Goal: Task Accomplishment & Management: Use online tool/utility

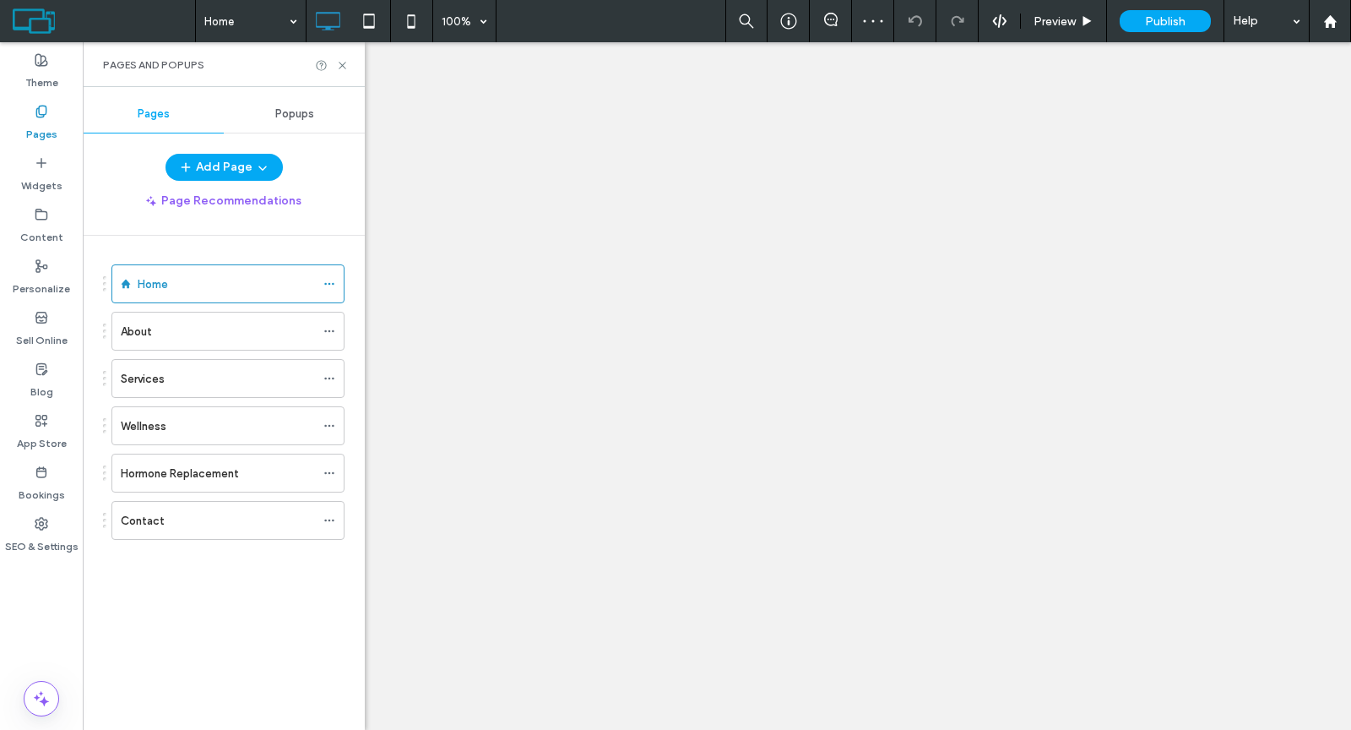
click at [173, 337] on div "About" at bounding box center [218, 332] width 194 height 18
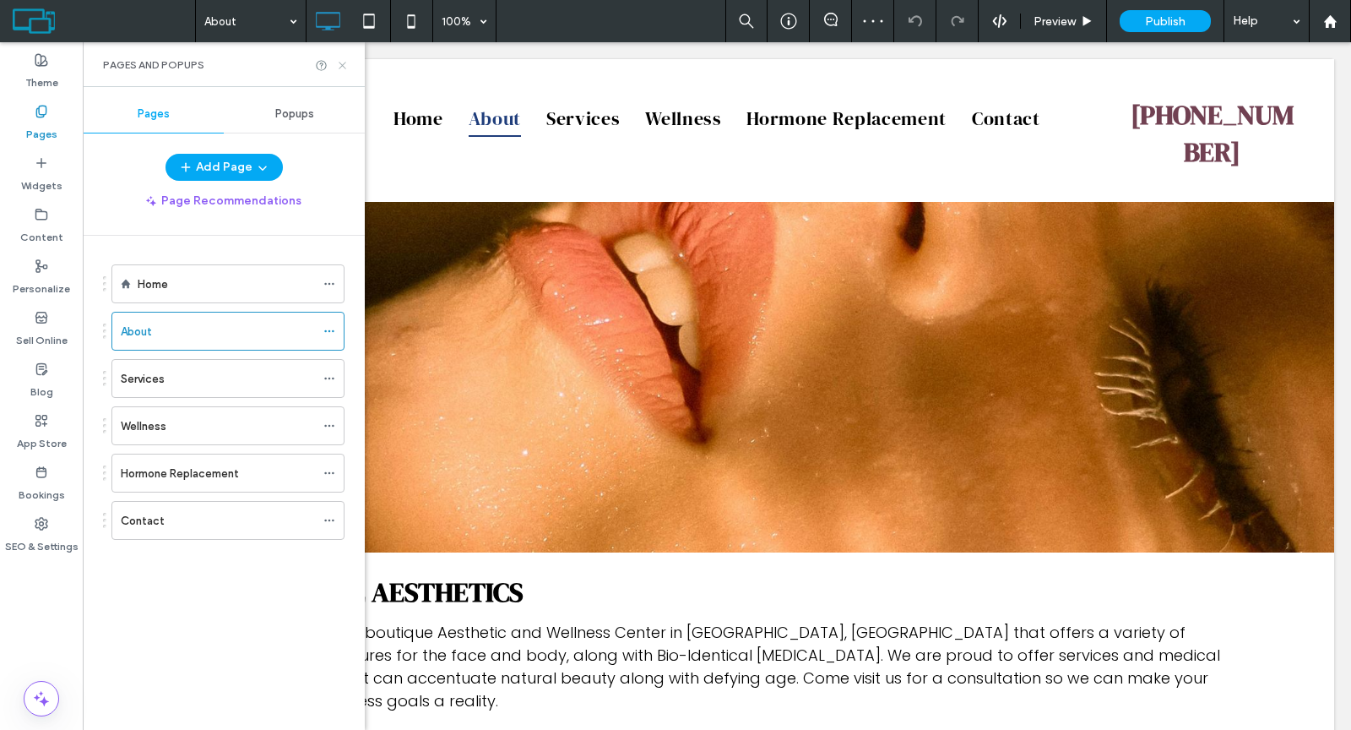
click at [338, 66] on icon at bounding box center [342, 65] width 13 height 13
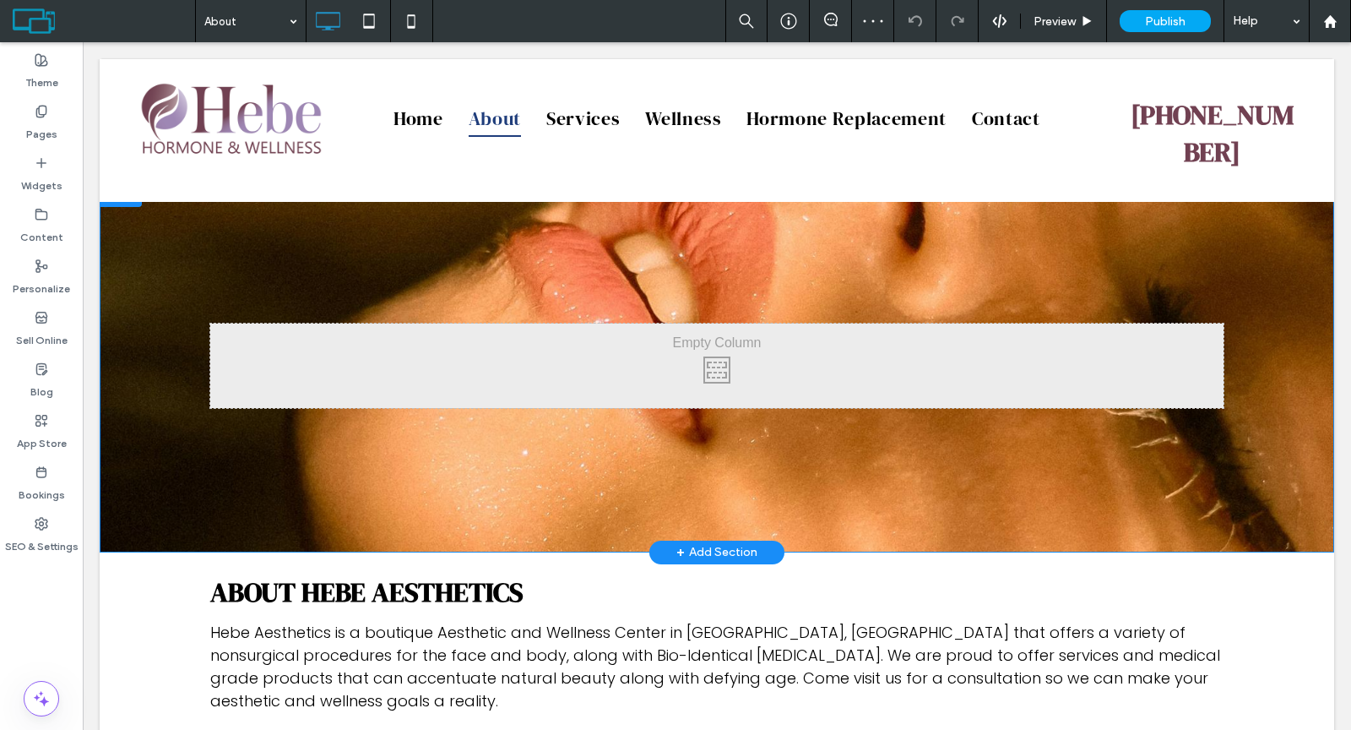
click at [126, 194] on div at bounding box center [121, 193] width 42 height 27
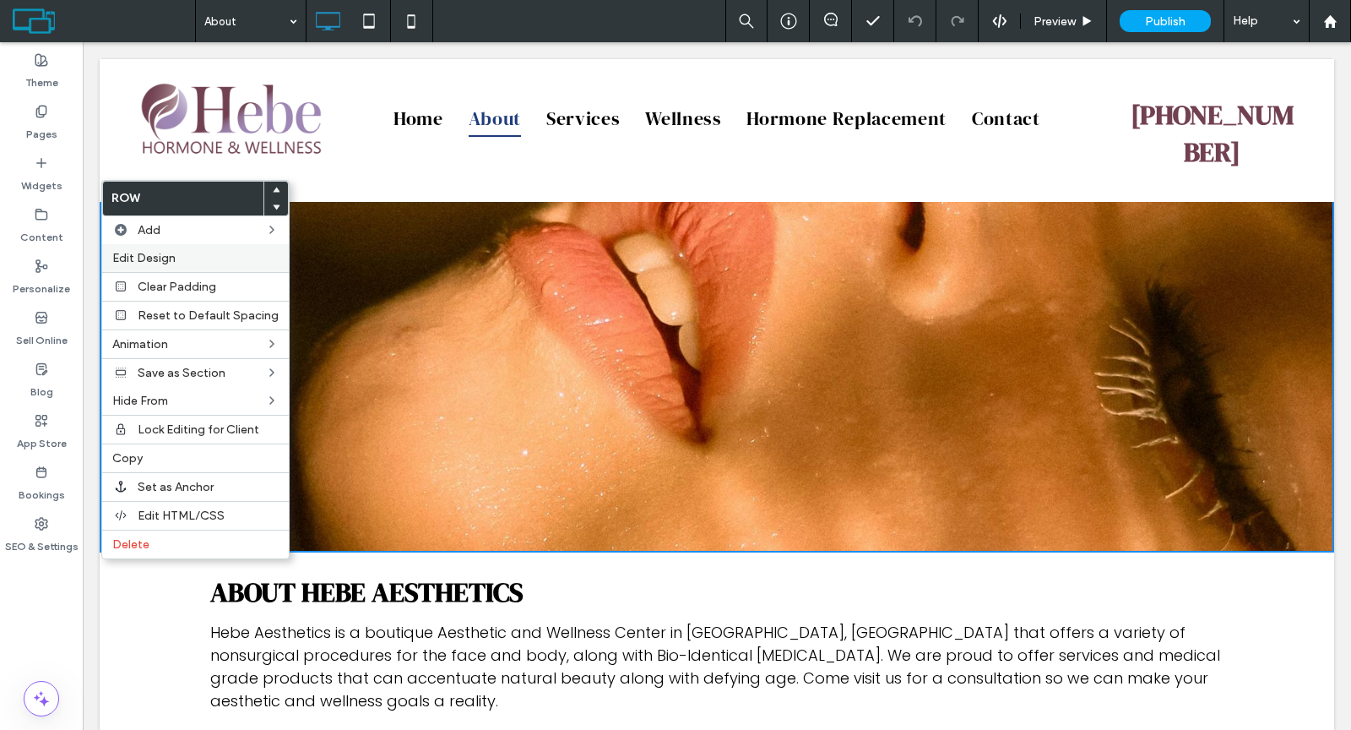
click at [152, 258] on span "Edit Design" at bounding box center [143, 258] width 63 height 14
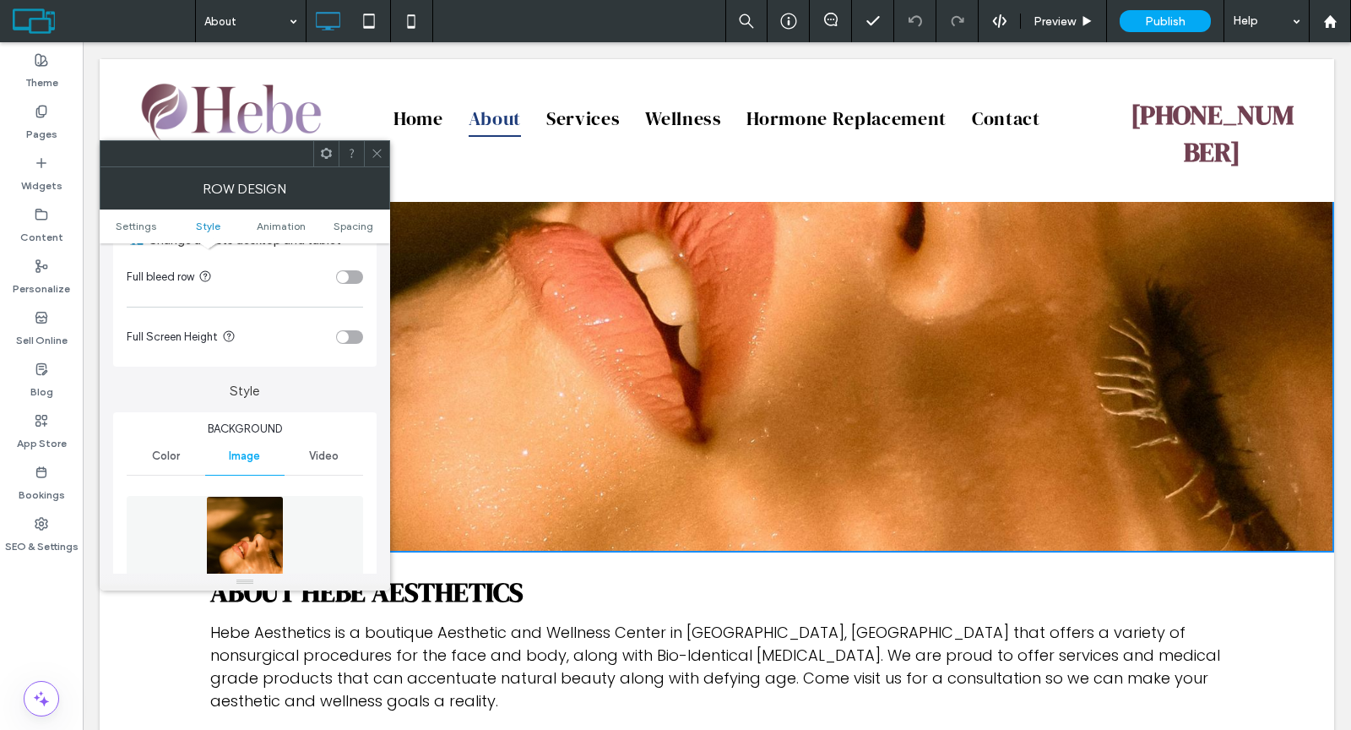
scroll to position [350, 0]
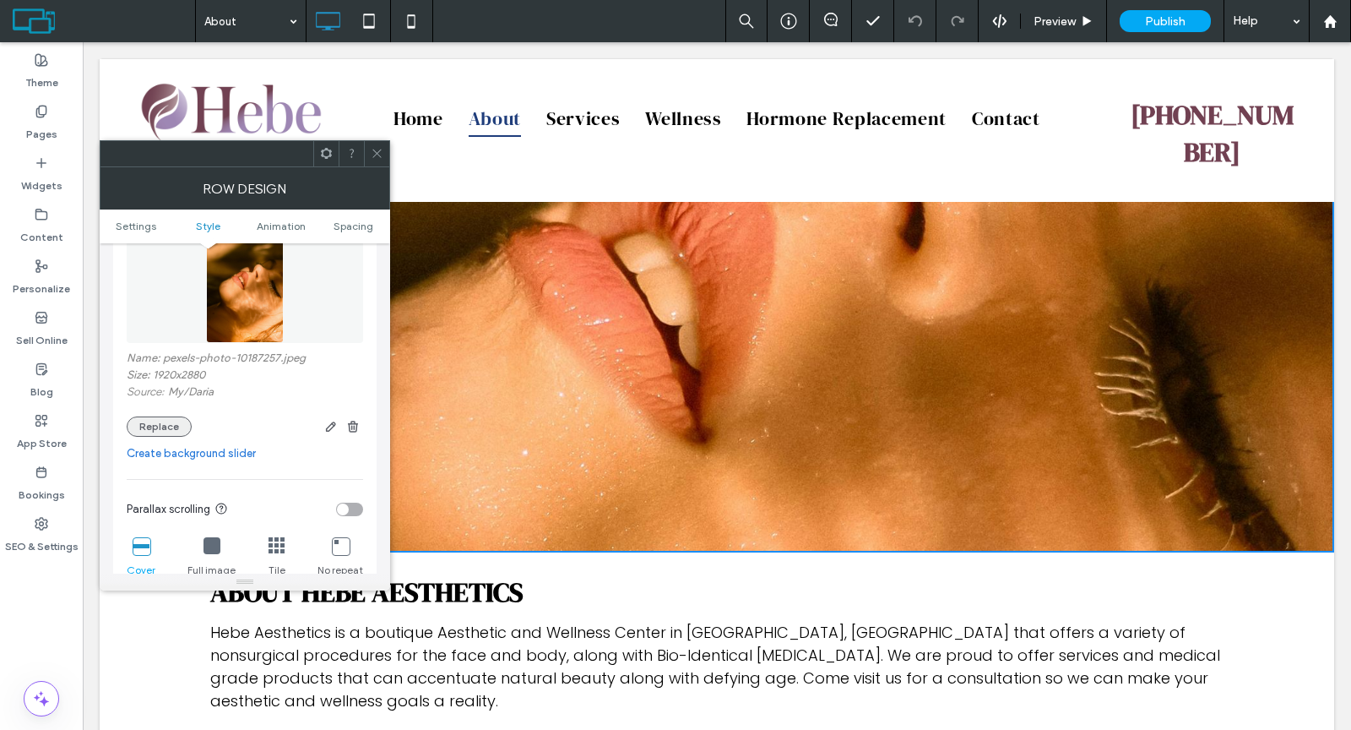
click at [170, 417] on button "Replace" at bounding box center [159, 426] width 65 height 20
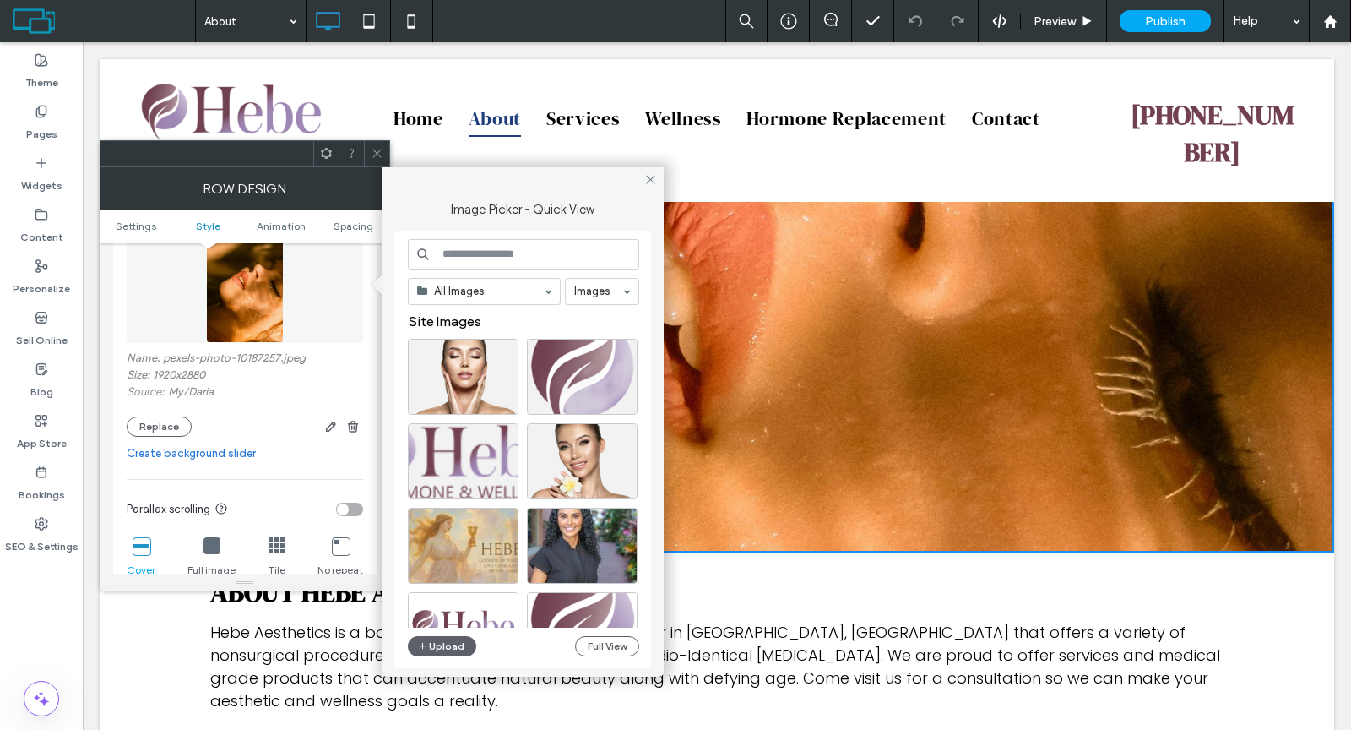
click at [469, 252] on input at bounding box center [523, 254] width 231 height 30
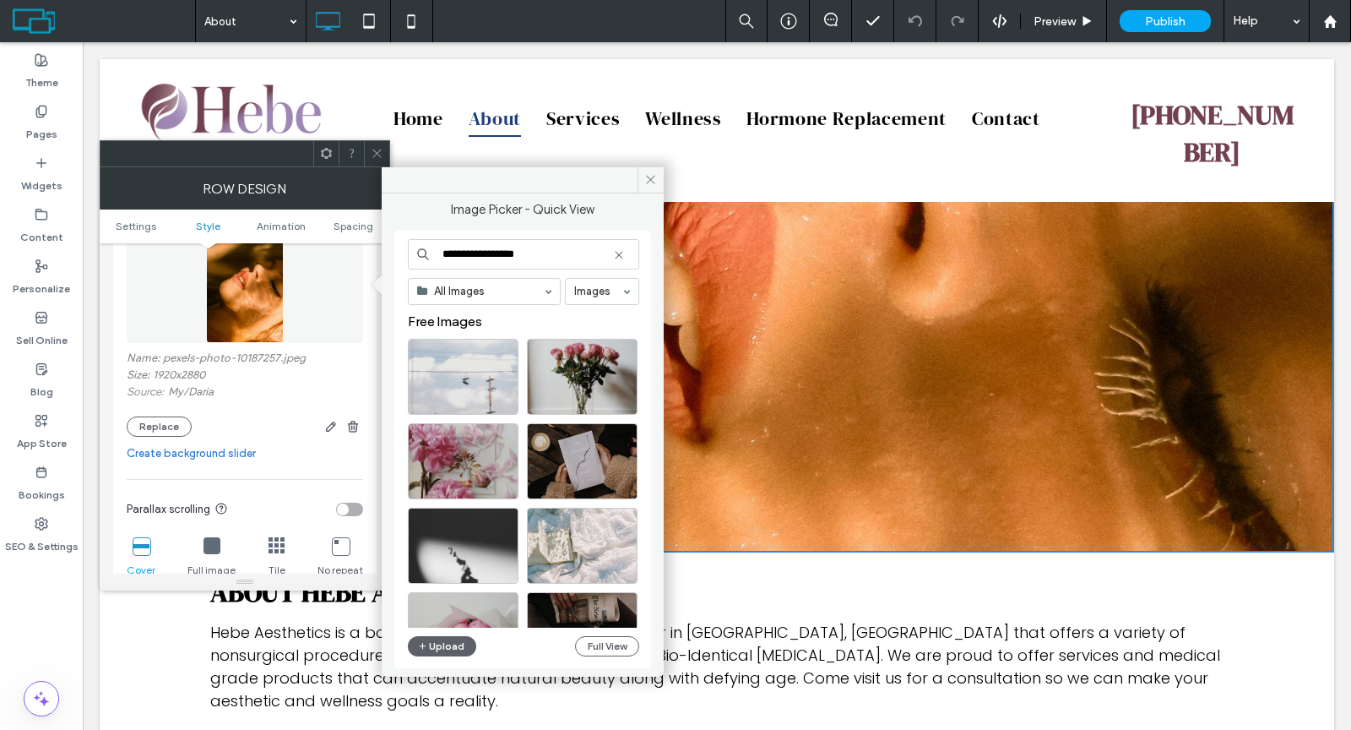
type input "**********"
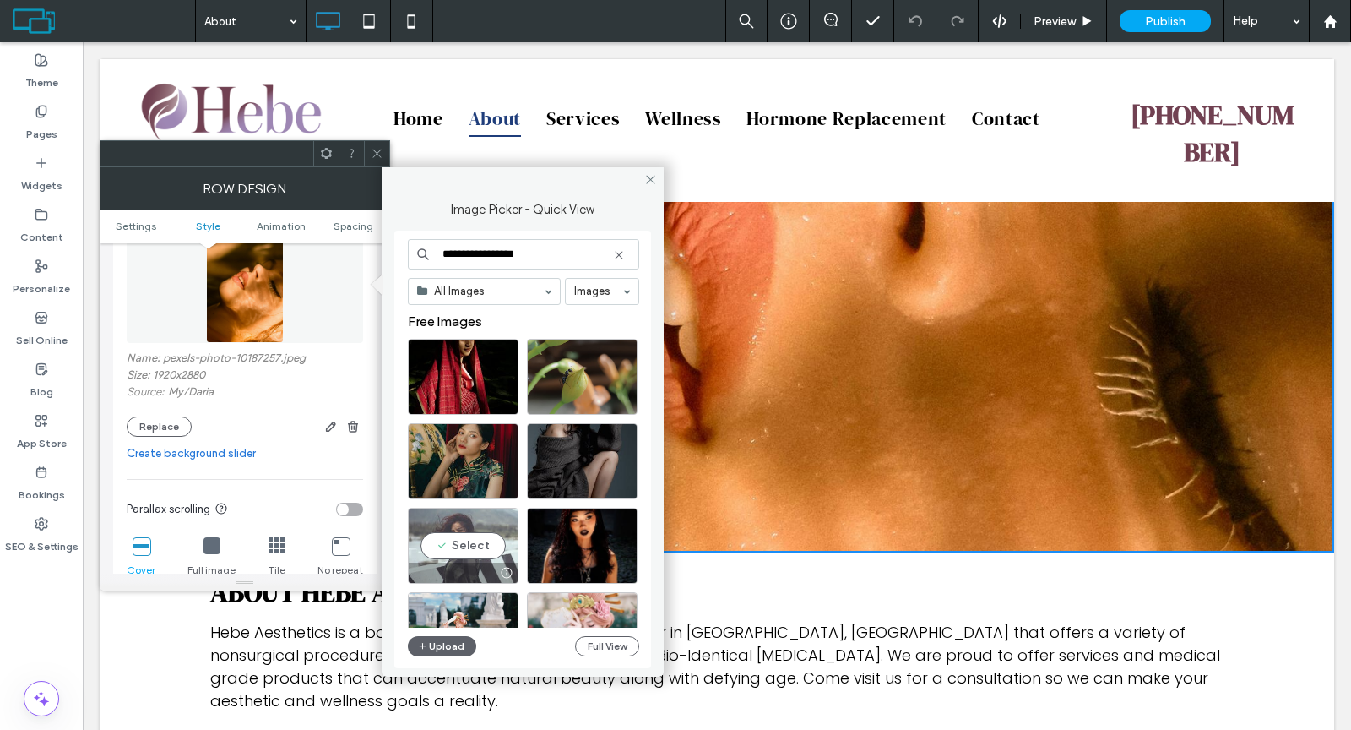
click at [471, 534] on div "Select" at bounding box center [463, 546] width 111 height 76
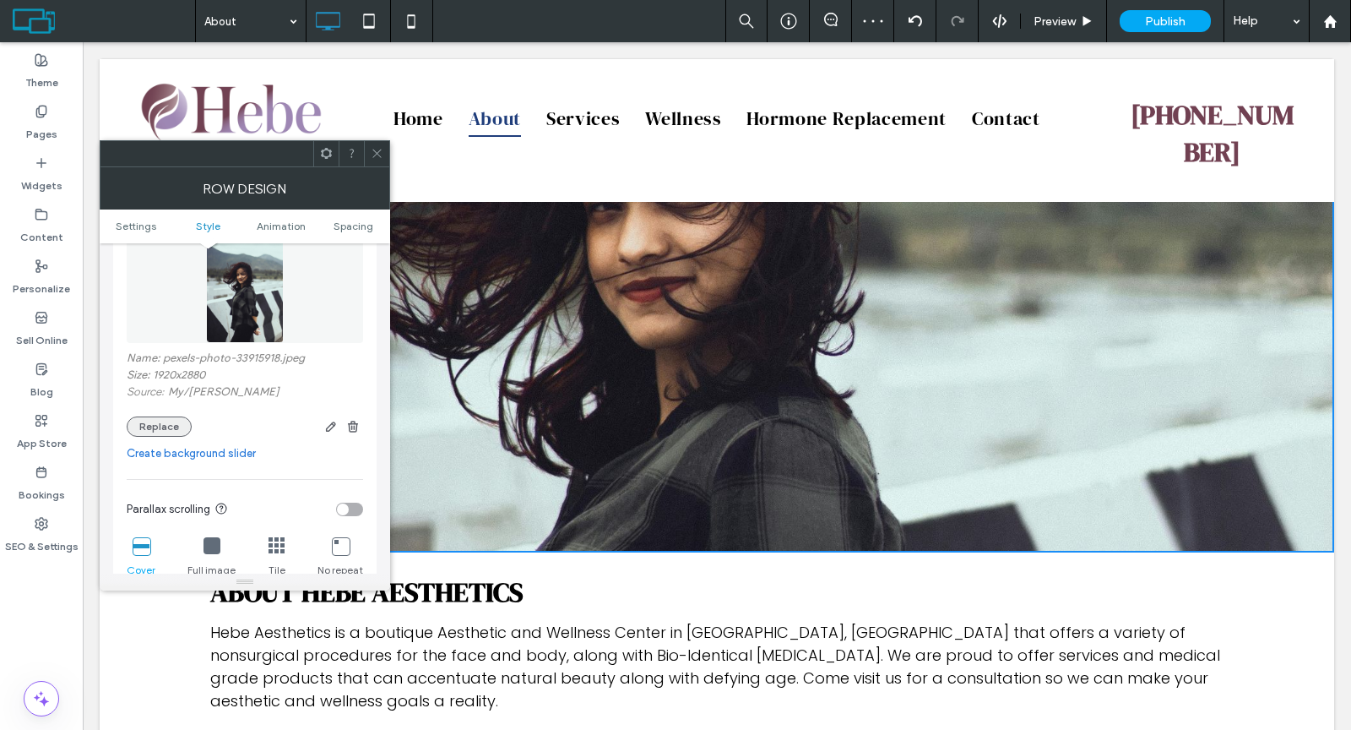
click at [163, 425] on button "Replace" at bounding box center [159, 426] width 65 height 20
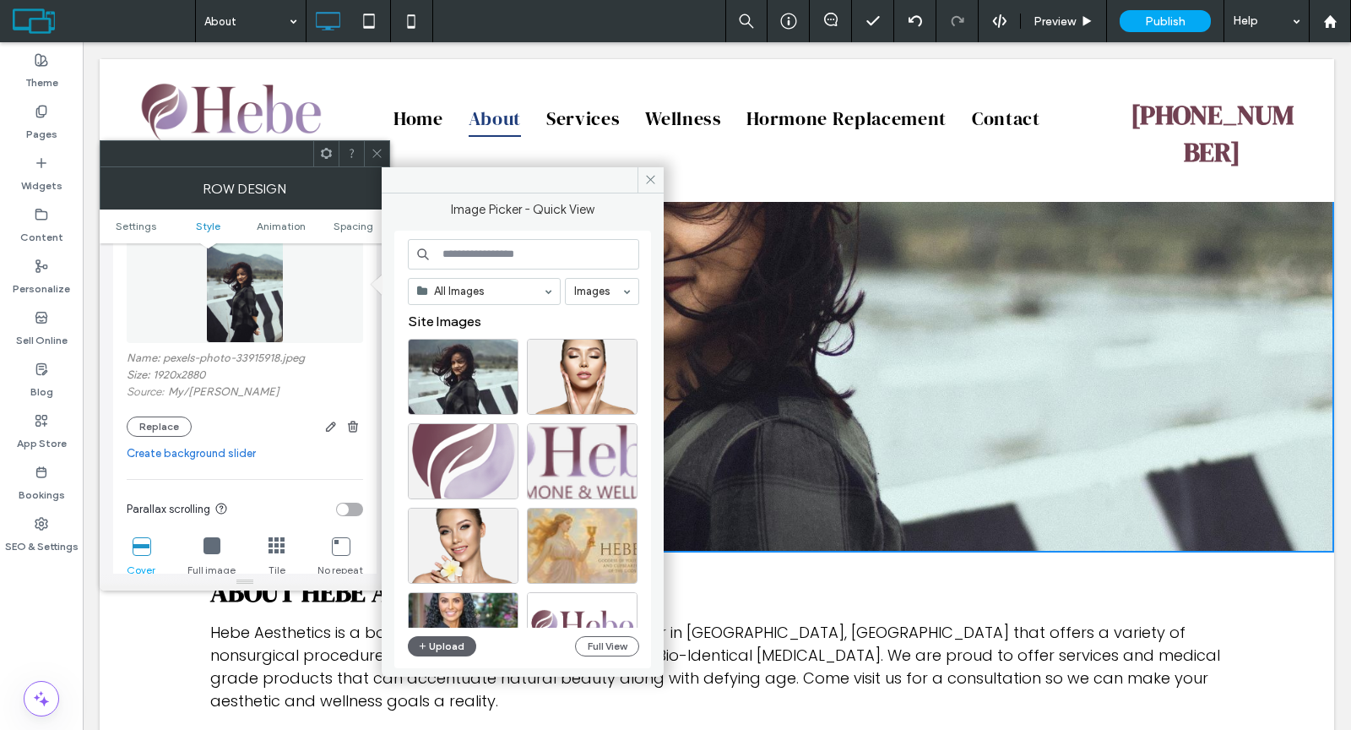
click at [483, 248] on input at bounding box center [523, 254] width 231 height 30
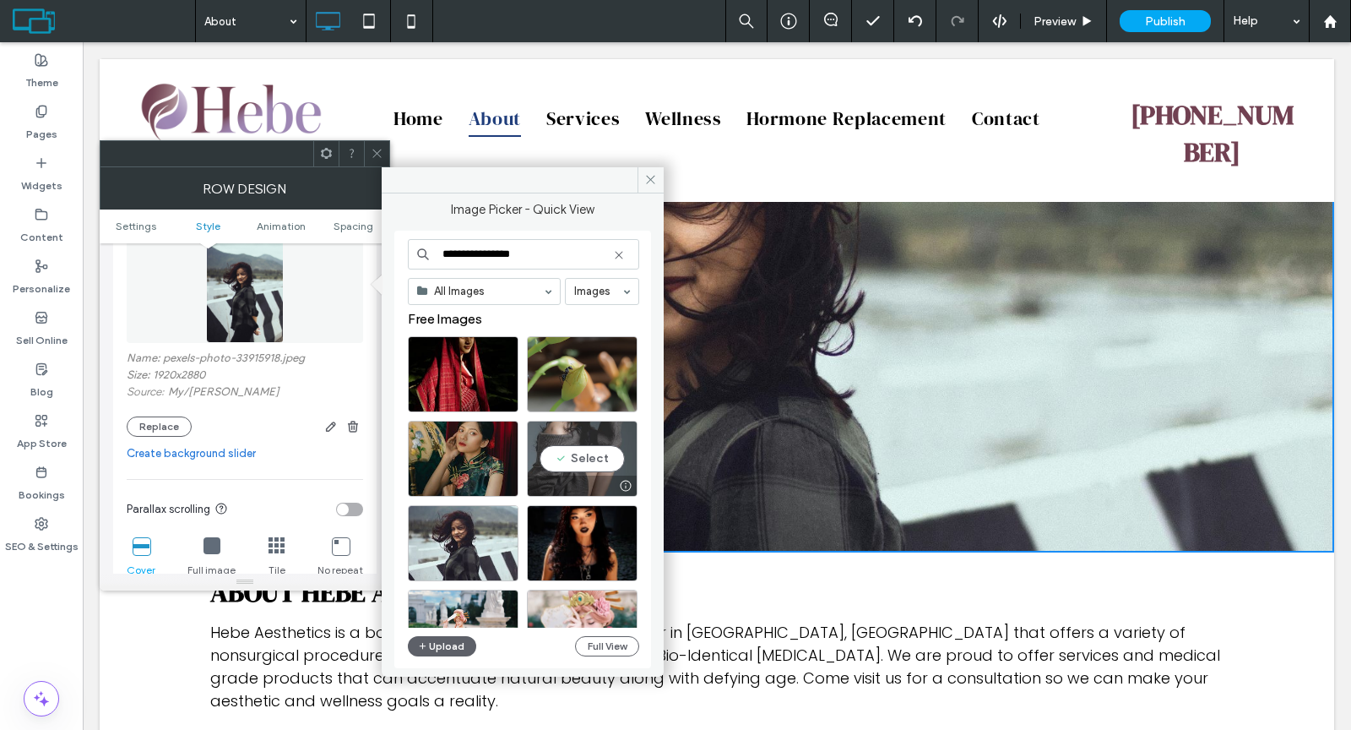
scroll to position [3, 0]
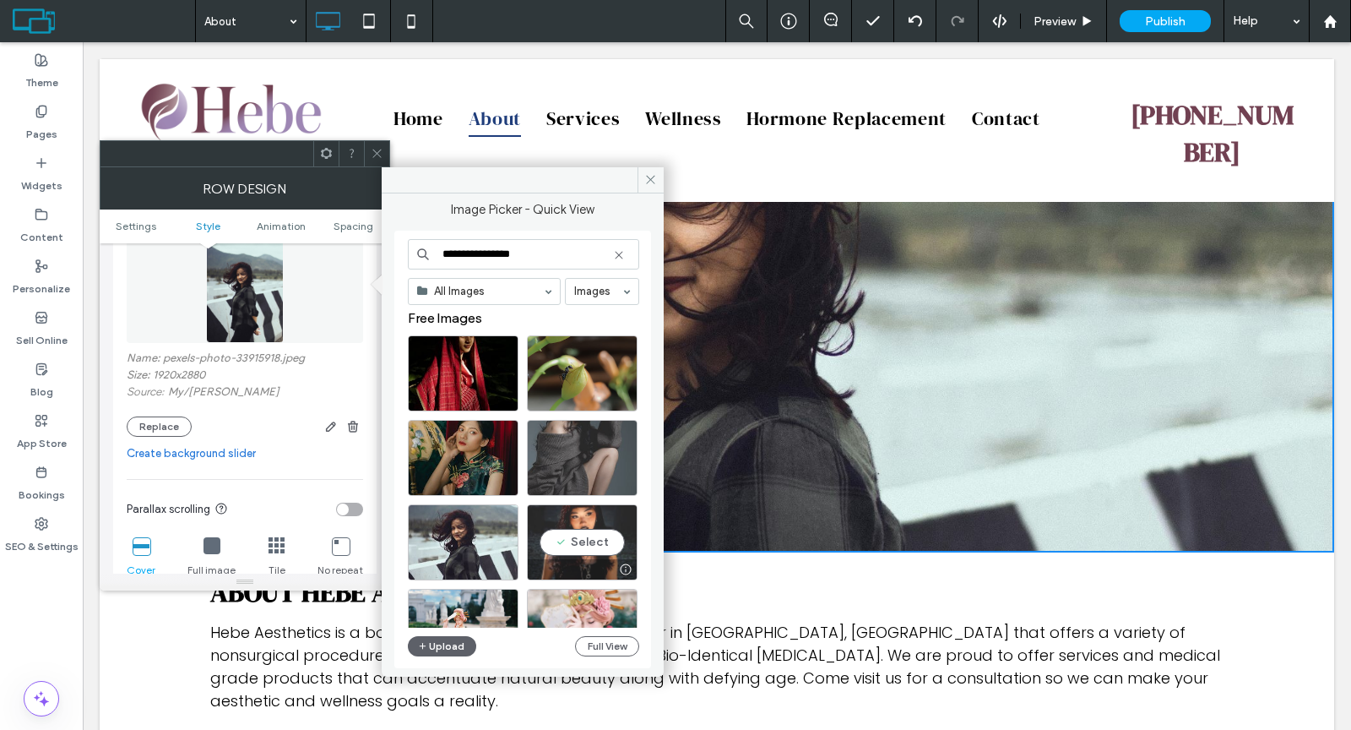
type input "**********"
click at [558, 535] on div "Select" at bounding box center [582, 542] width 111 height 76
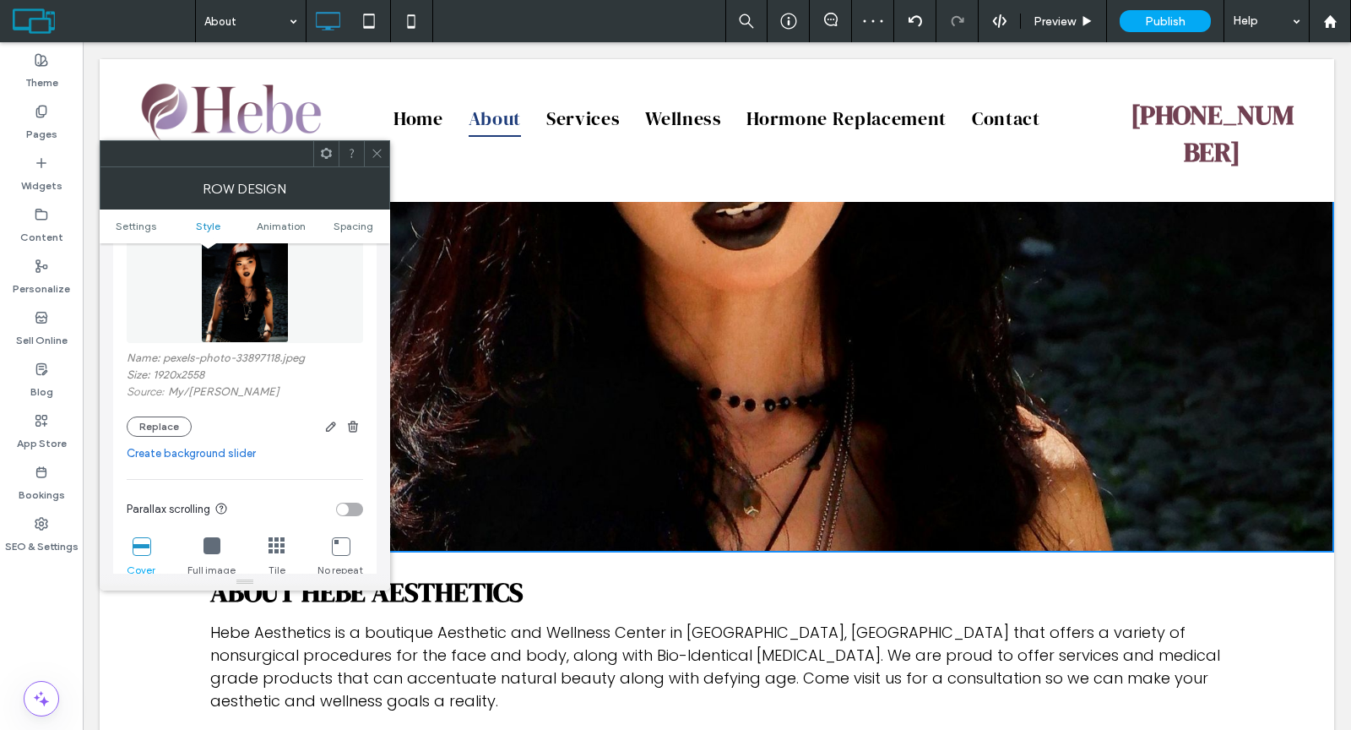
scroll to position [494, 0]
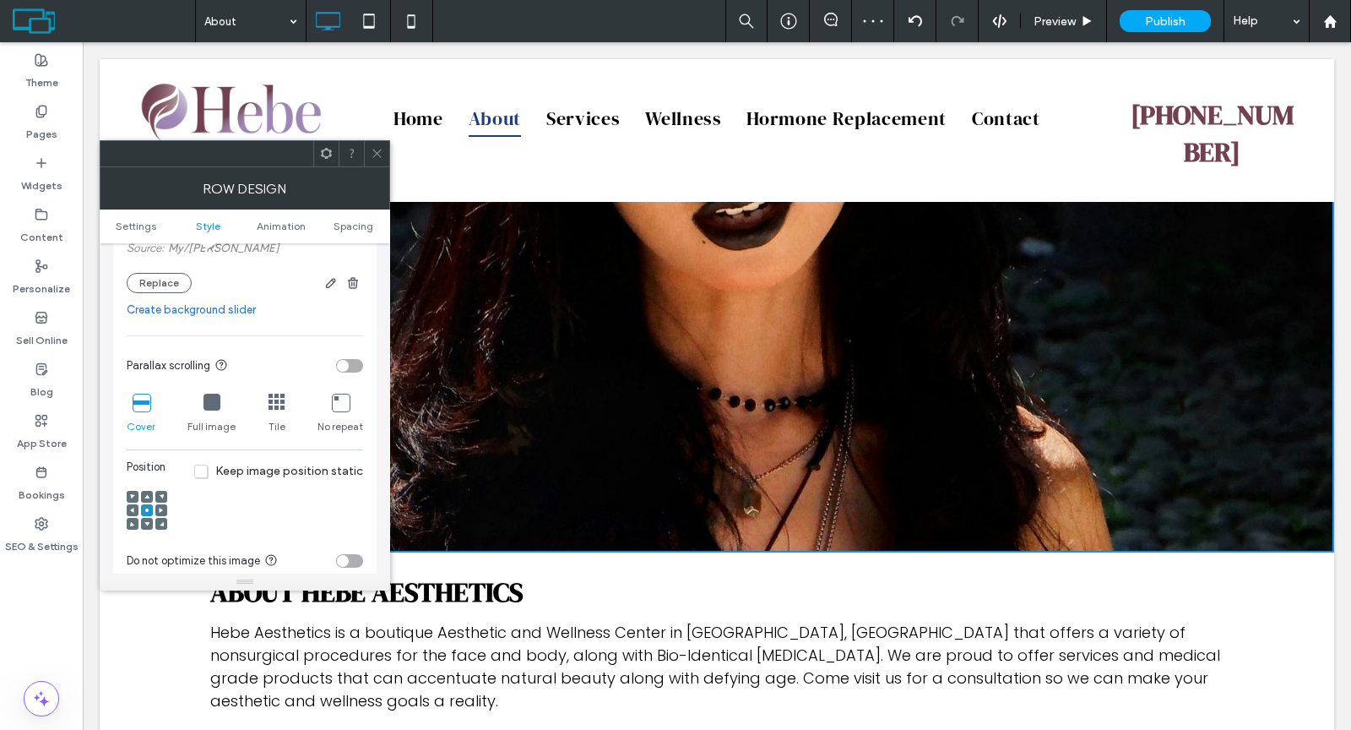
click at [148, 522] on use at bounding box center [146, 524] width 5 height 4
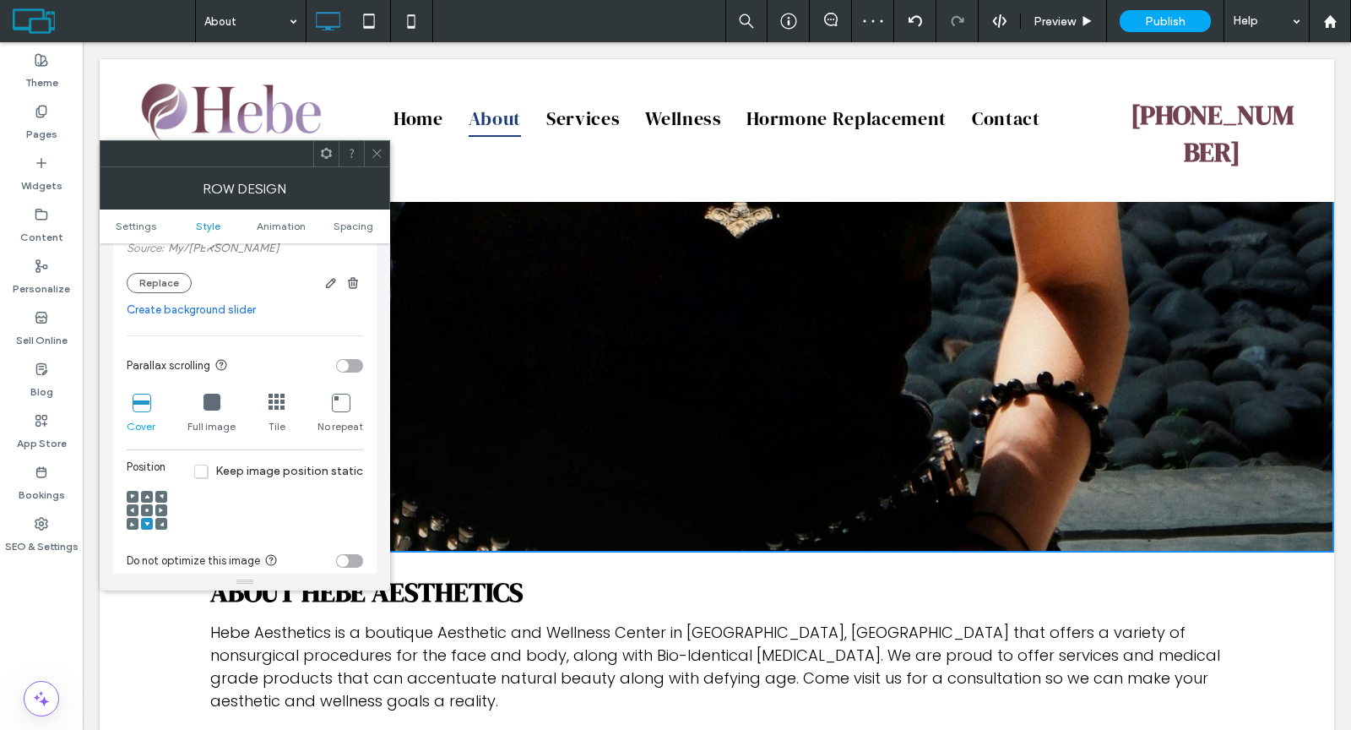
click at [146, 494] on icon at bounding box center [146, 496] width 5 height 5
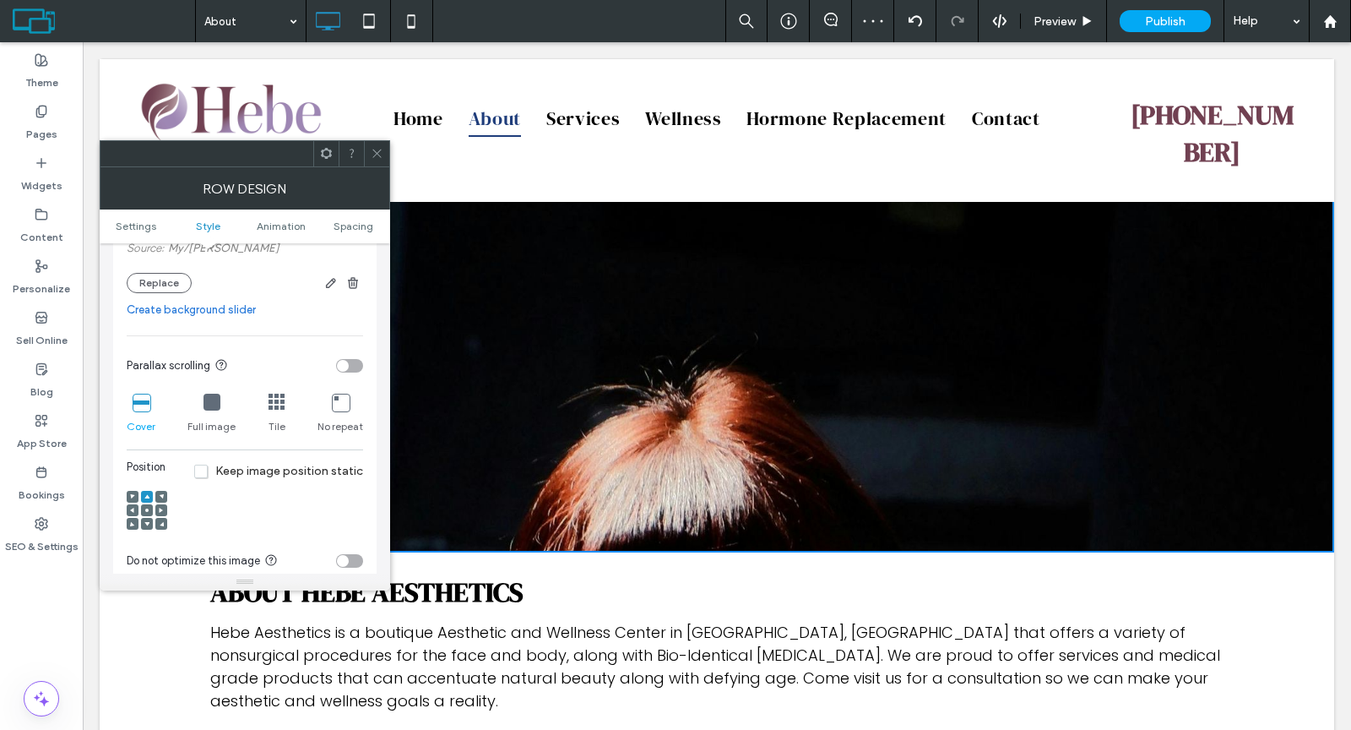
click at [147, 504] on span at bounding box center [146, 510] width 5 height 12
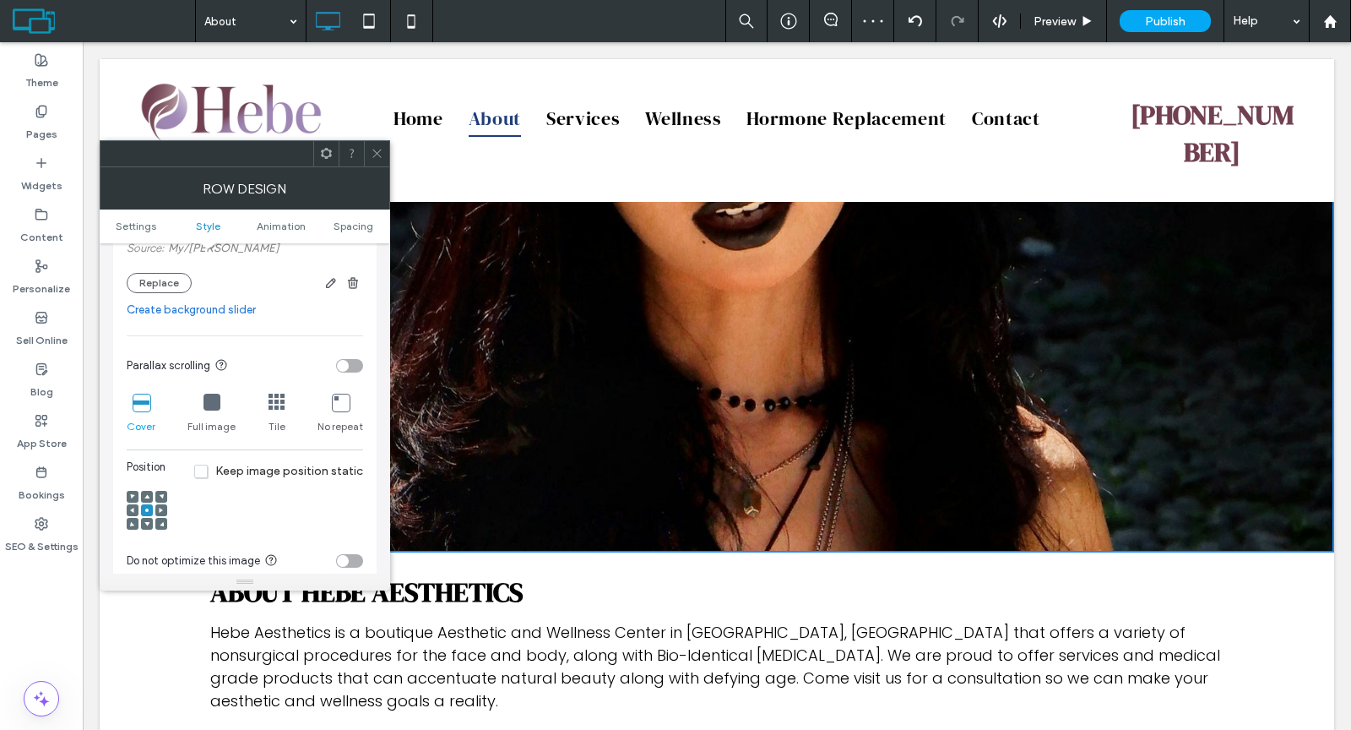
scroll to position [329, 0]
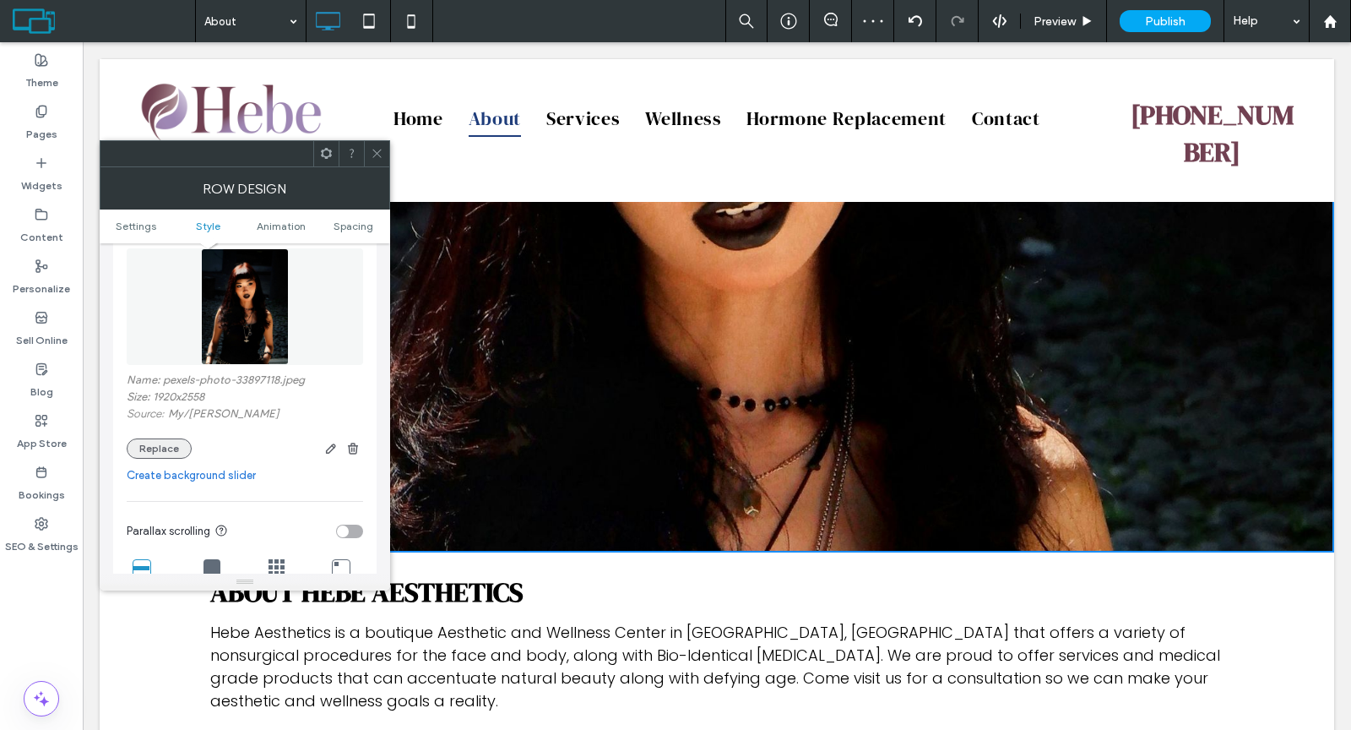
click at [172, 448] on button "Replace" at bounding box center [159, 448] width 65 height 20
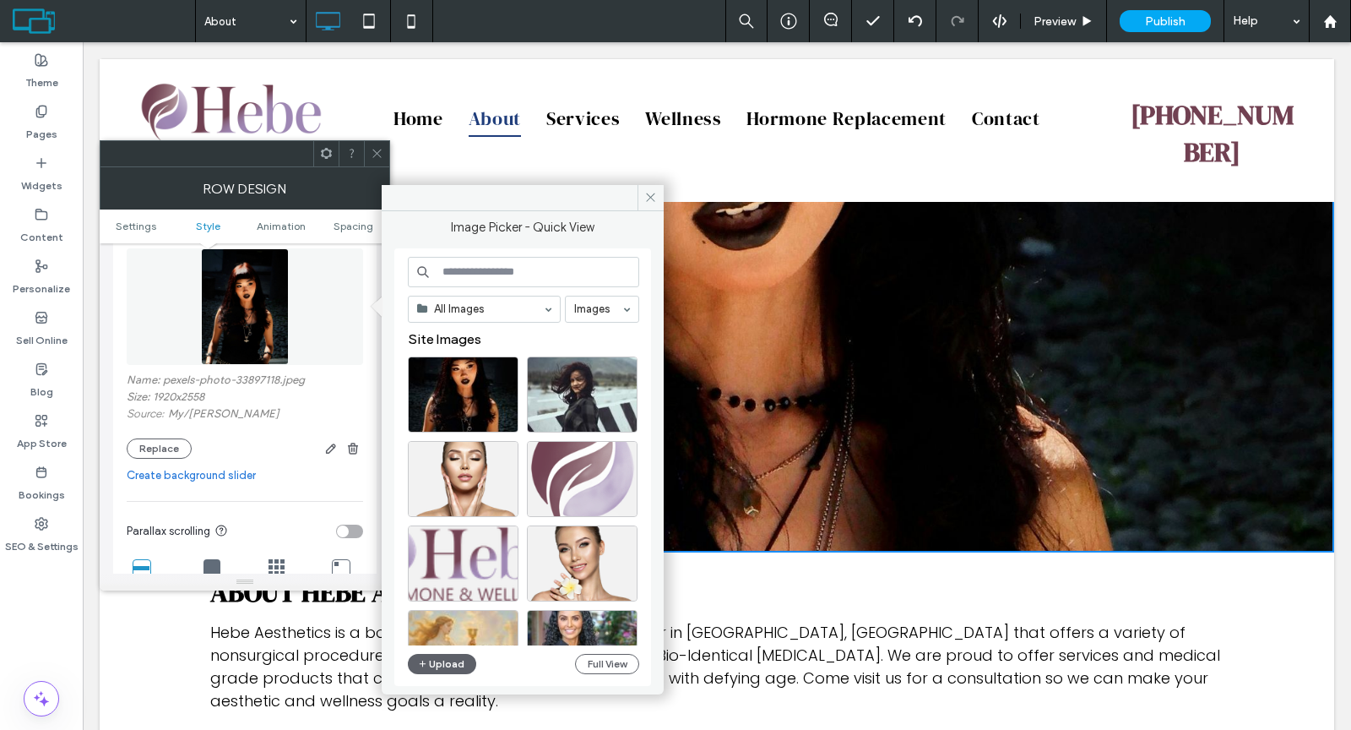
click at [468, 280] on input at bounding box center [523, 272] width 231 height 30
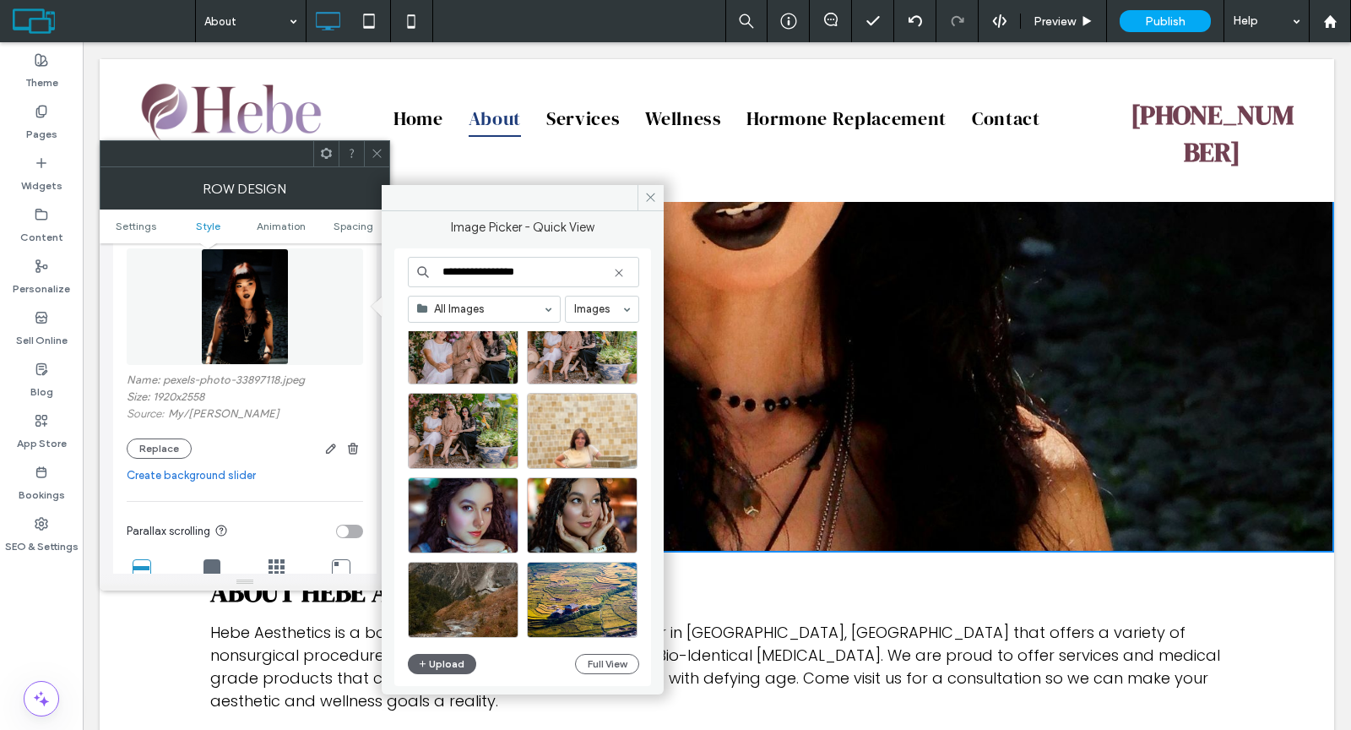
scroll to position [8834, 0]
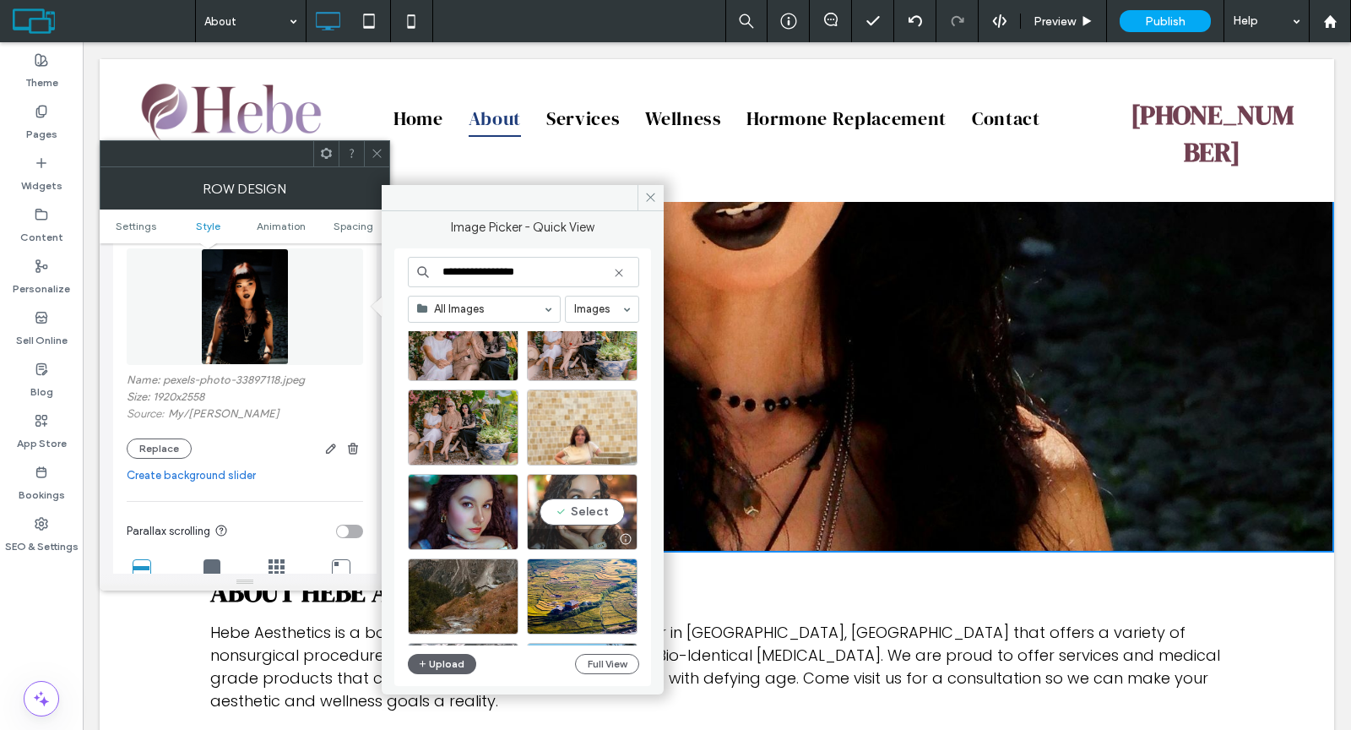
type input "**********"
click at [580, 522] on div "Select" at bounding box center [582, 512] width 111 height 76
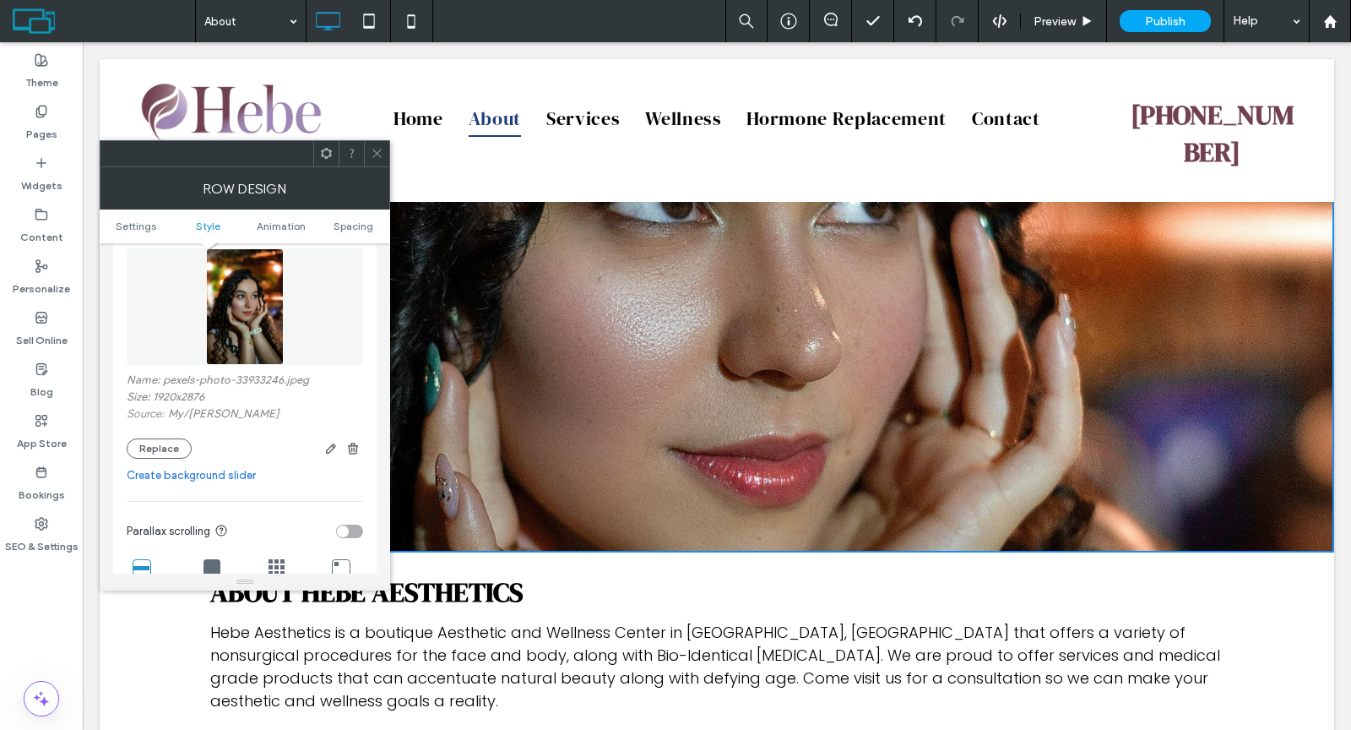
click at [377, 153] on use at bounding box center [376, 153] width 8 height 8
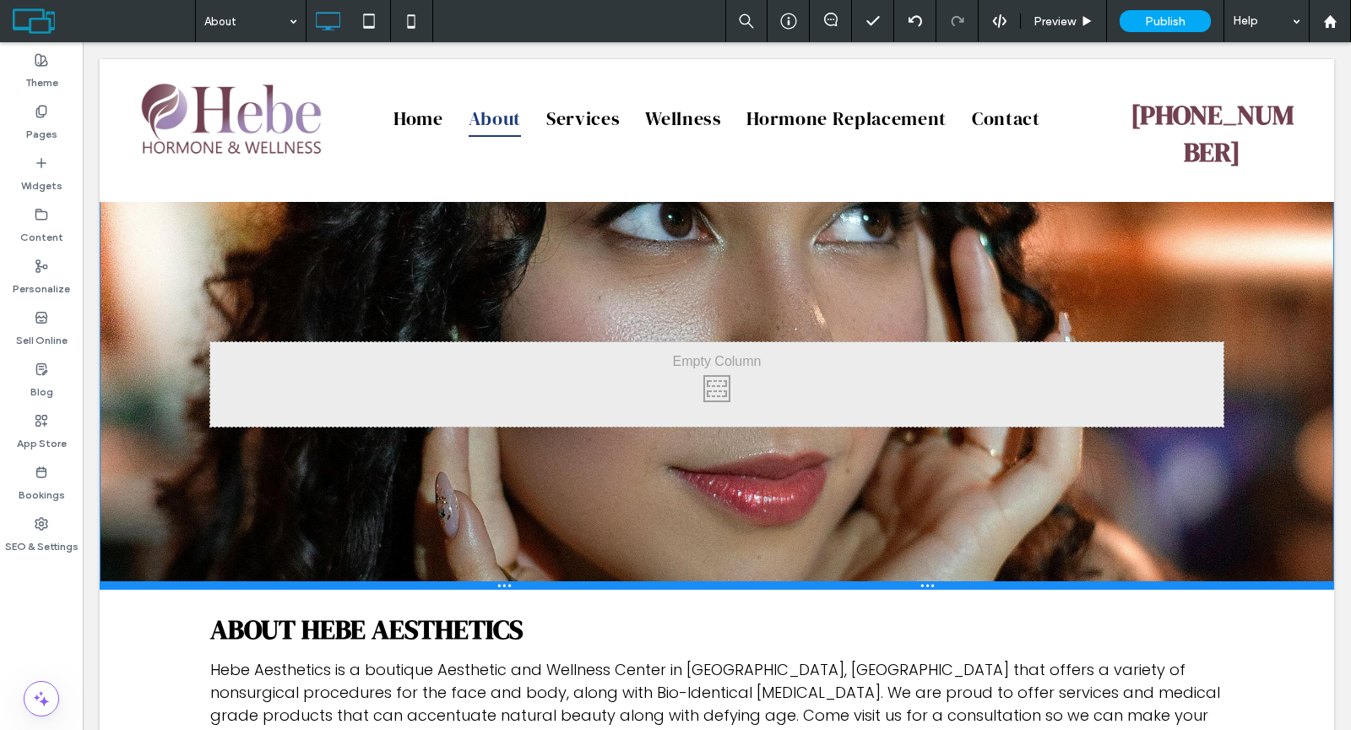
drag, startPoint x: 443, startPoint y: 548, endPoint x: 440, endPoint y: 586, distance: 38.1
click at [440, 586] on div at bounding box center [717, 585] width 1235 height 8
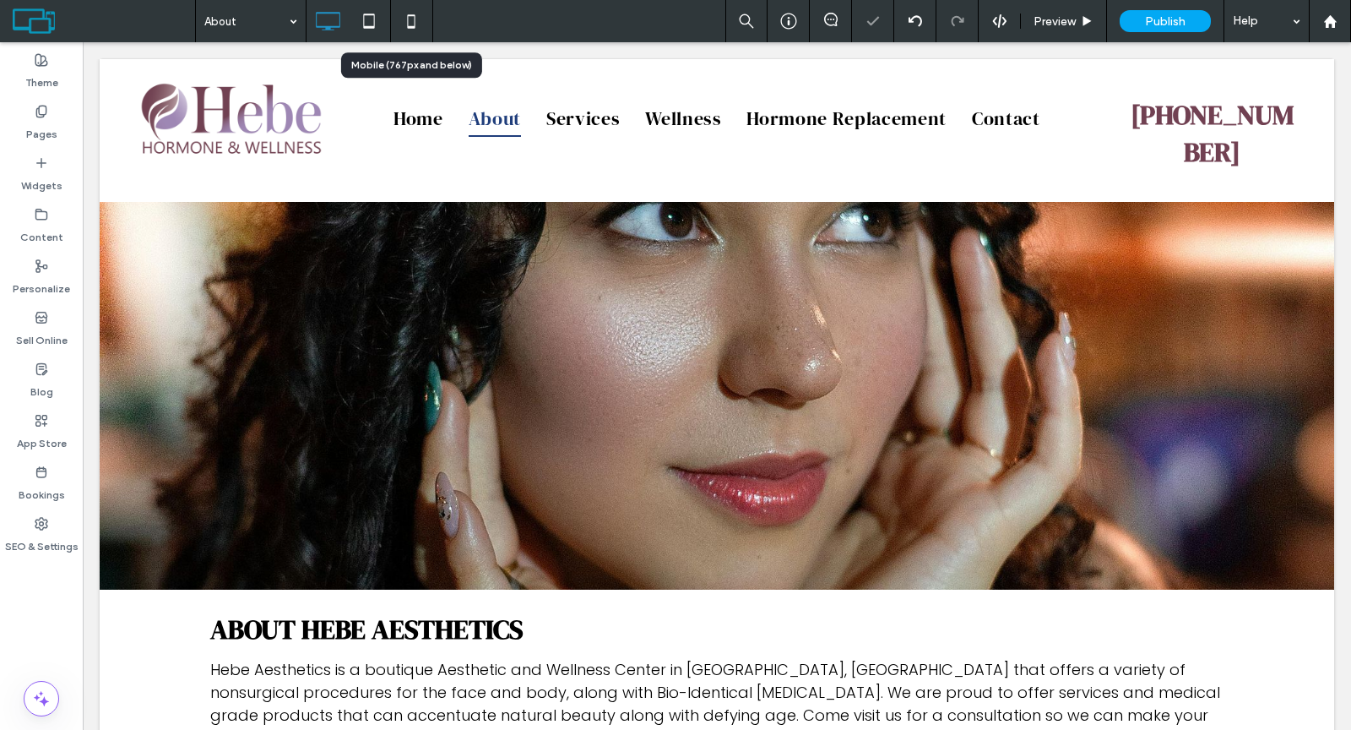
click at [410, 26] on use at bounding box center [412, 21] width 8 height 14
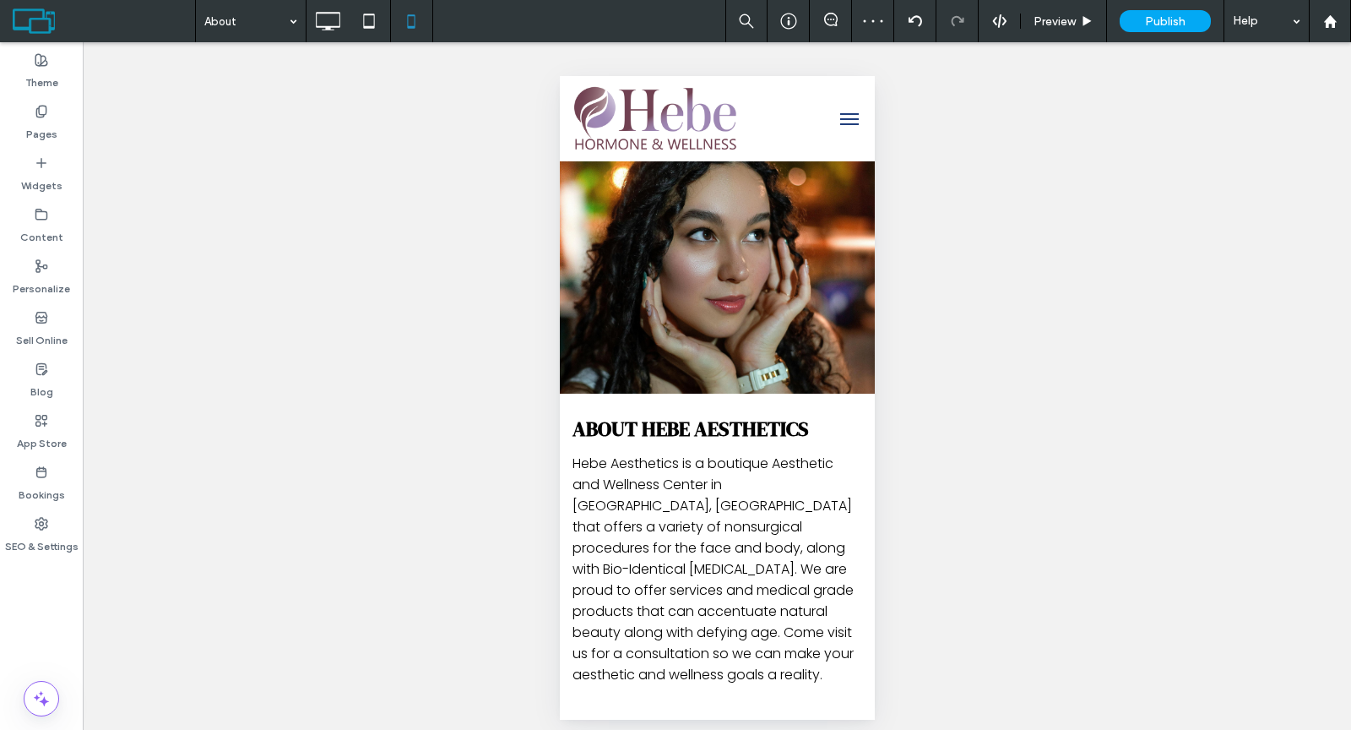
scroll to position [0, 0]
click at [33, 124] on label "Pages" at bounding box center [41, 130] width 31 height 24
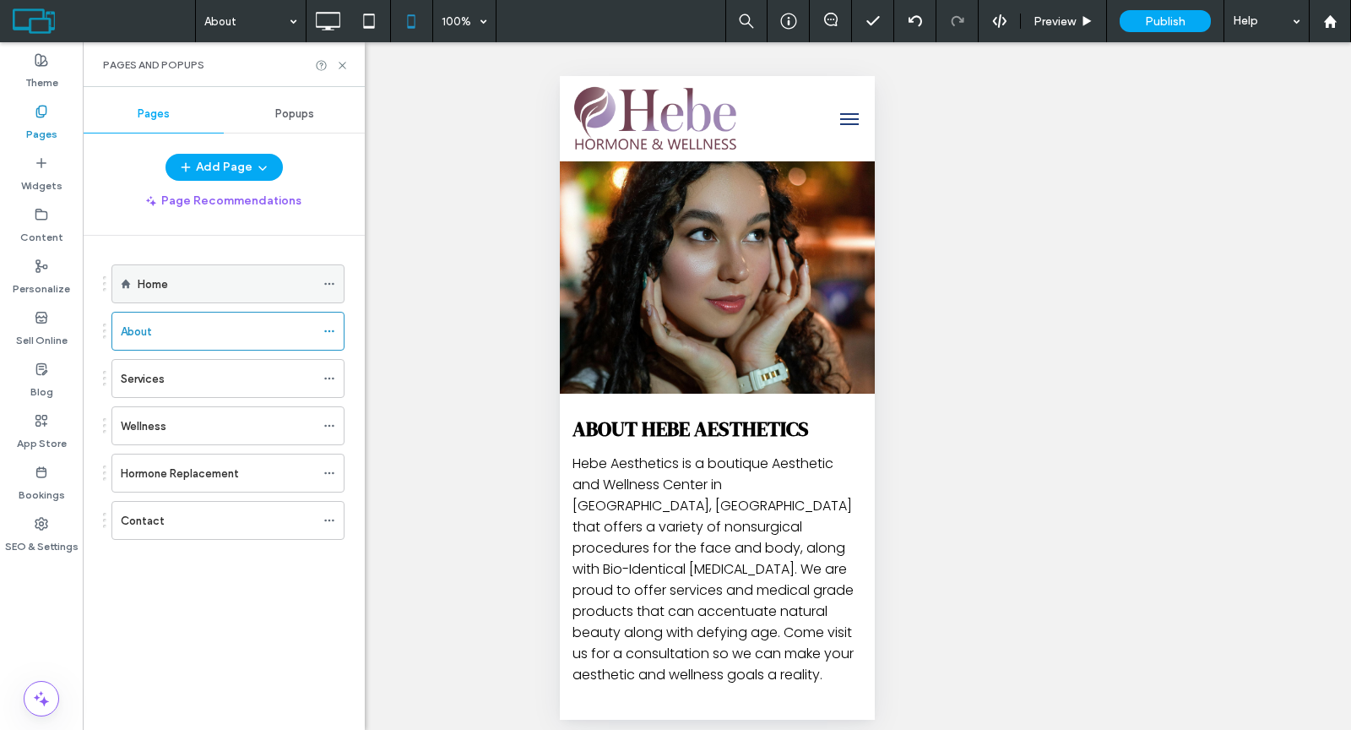
click at [186, 288] on div "Home" at bounding box center [226, 284] width 177 height 18
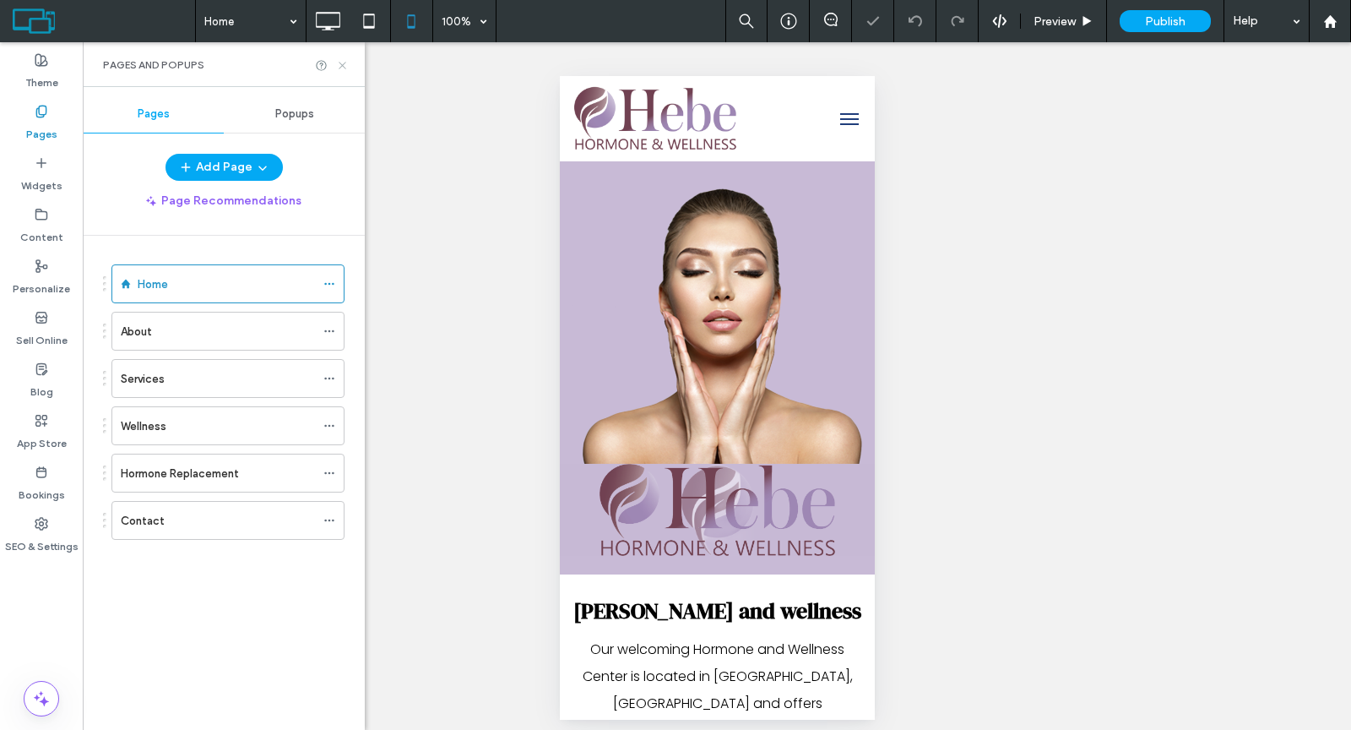
click at [344, 63] on icon at bounding box center [342, 65] width 13 height 13
